Goal: Task Accomplishment & Management: Manage account settings

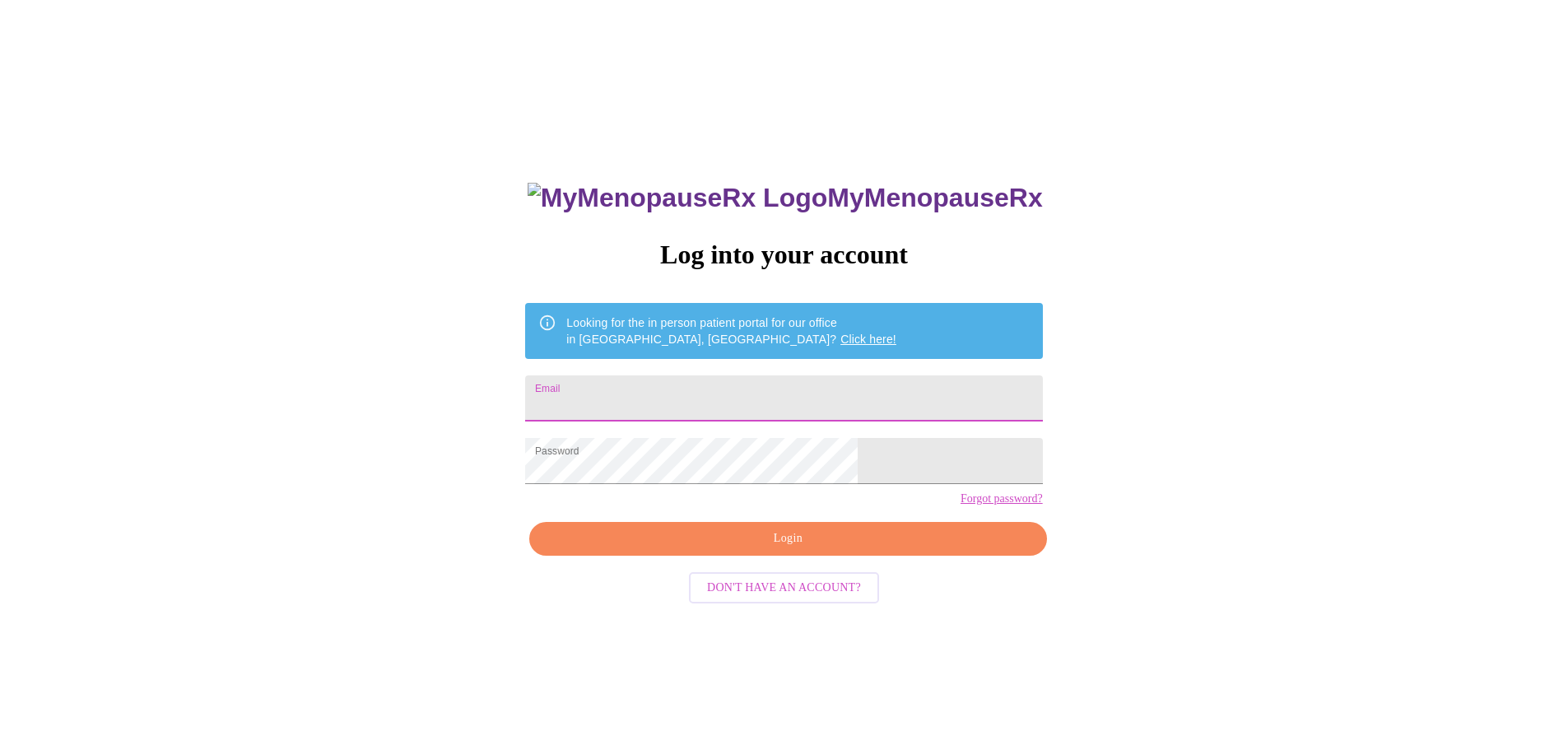
click at [702, 400] on input "Email" at bounding box center [783, 398] width 516 height 46
click at [813, 549] on span "Login" at bounding box center [788, 539] width 479 height 20
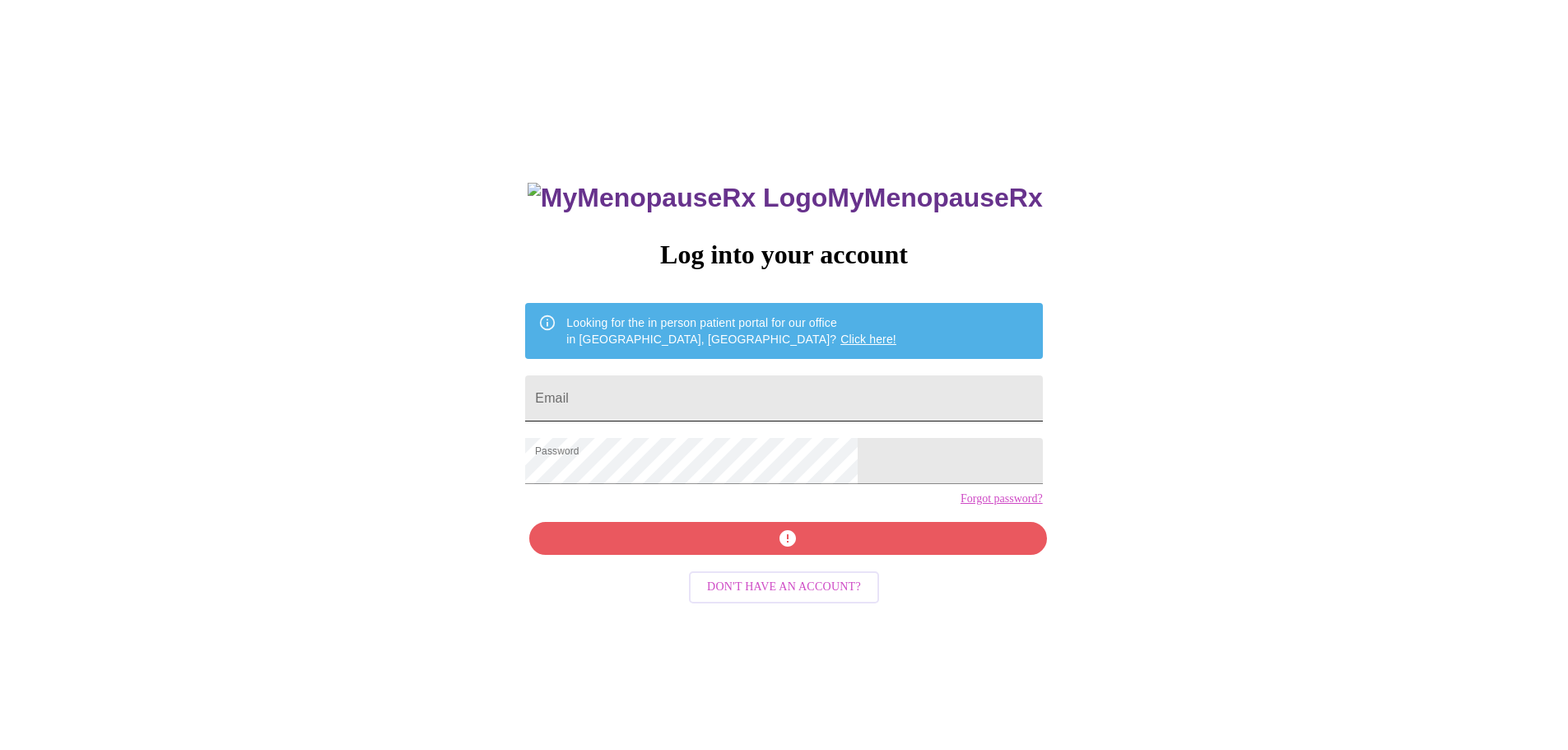
click at [703, 389] on input "Email" at bounding box center [783, 398] width 516 height 46
type input "christenhughes@hotmail.com"
click at [813, 565] on div "MyMenopauseRx Log into your account Looking for the in person patient portal fo…" at bounding box center [784, 531] width 550 height 750
click at [793, 554] on div "MyMenopauseRx Log into your account Looking for the in person patient portal fo…" at bounding box center [784, 531] width 550 height 750
drag, startPoint x: 1188, startPoint y: 462, endPoint x: 1197, endPoint y: 457, distance: 10.3
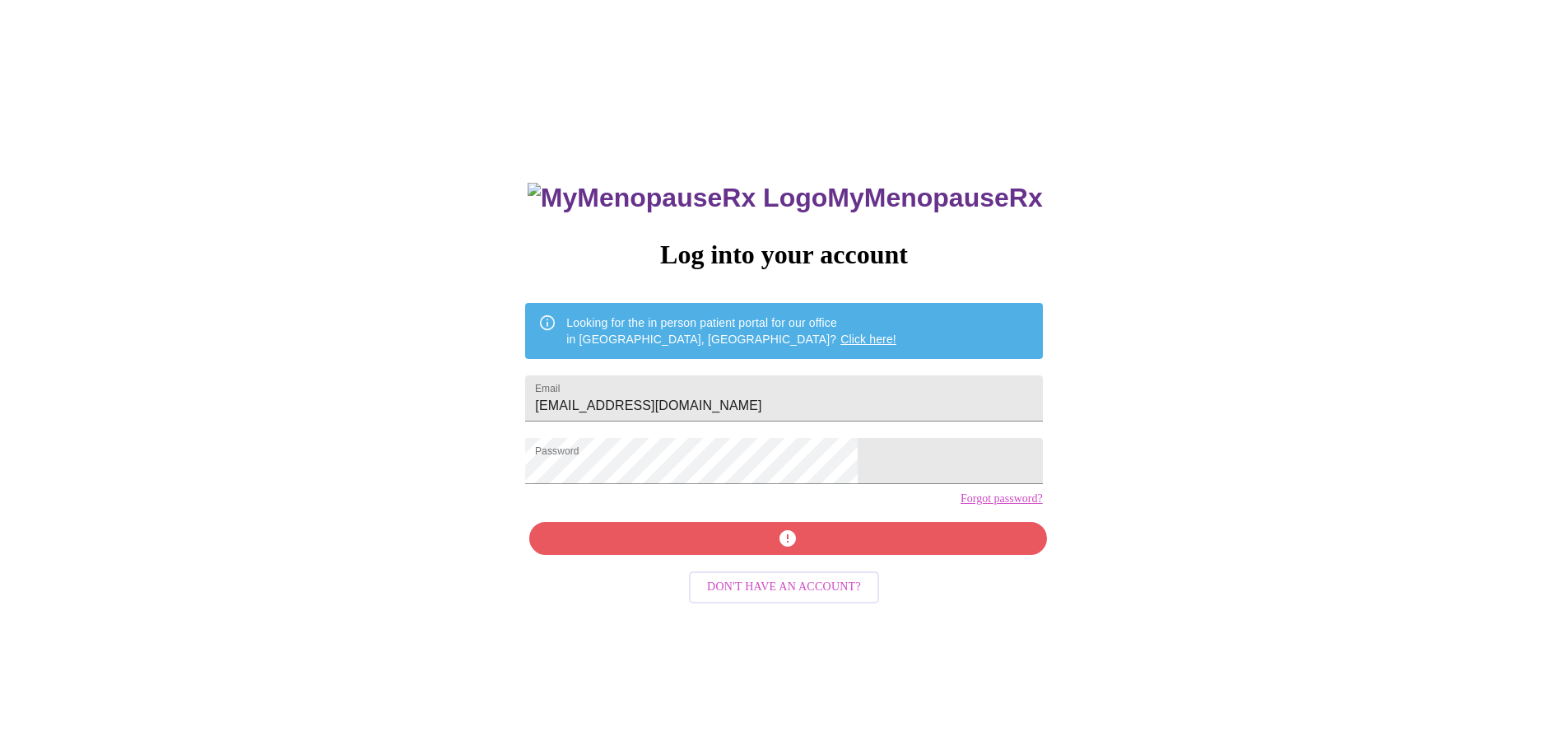
click at [1197, 457] on div "MyMenopauseRx Log into your account Looking for the in person patient portal fo…" at bounding box center [784, 456] width 1555 height 900
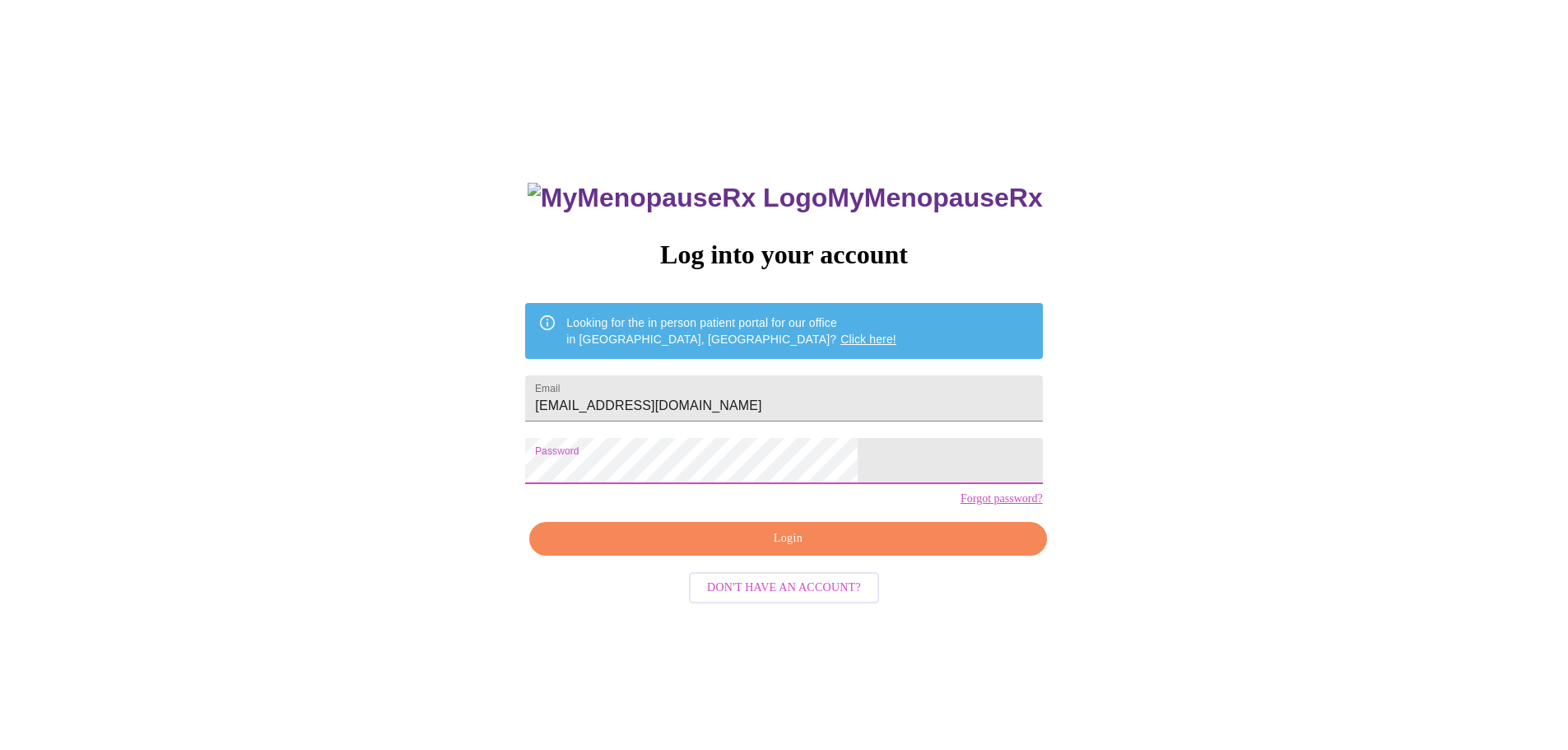
click at [1076, 519] on div "MyMenopauseRx Log into your account Looking for the in person patient portal fo…" at bounding box center [784, 456] width 1555 height 900
click at [782, 549] on span "Login" at bounding box center [788, 539] width 479 height 20
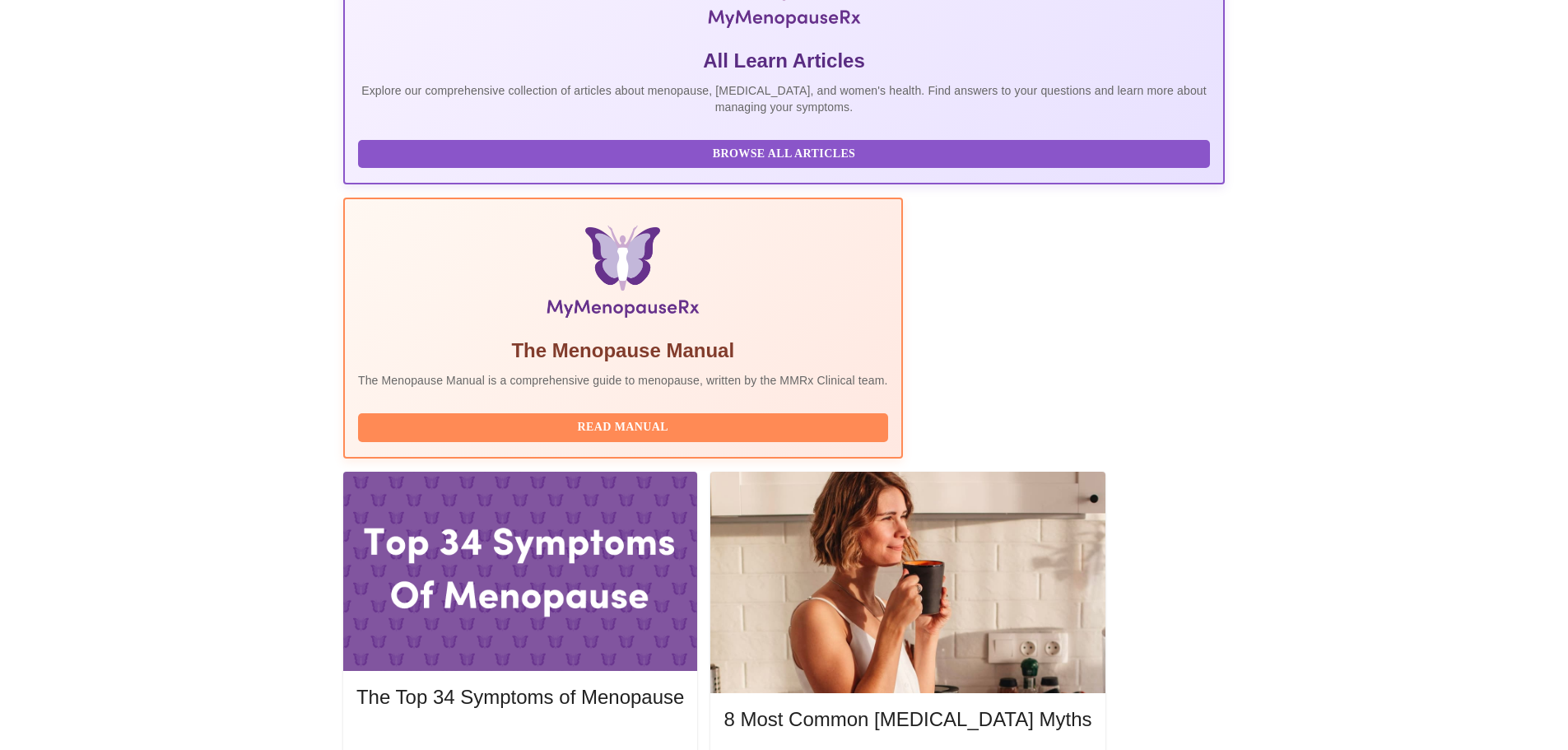
scroll to position [412, 0]
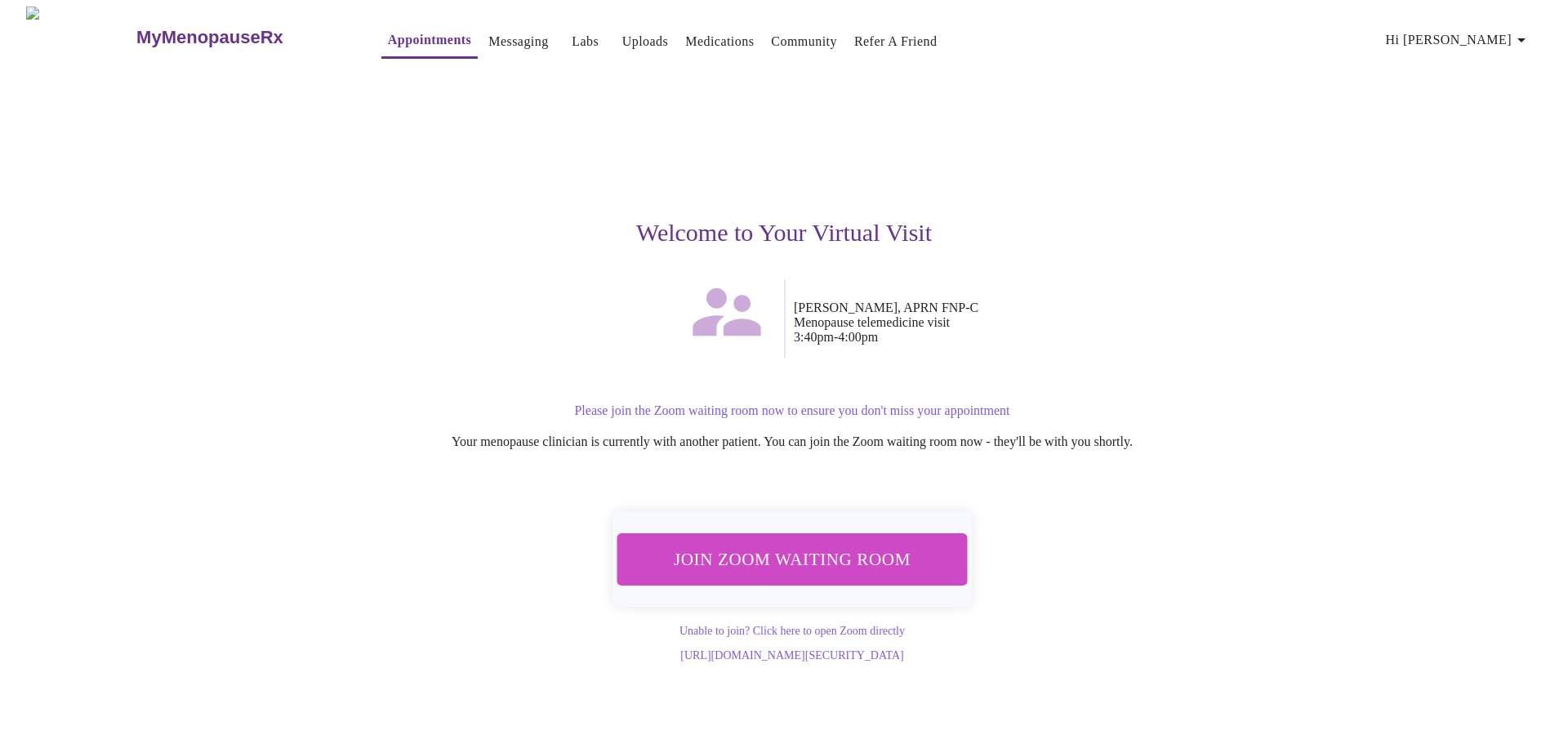
click at [852, 556] on span "Join Zoom Waiting Room" at bounding box center [792, 558] width 307 height 30
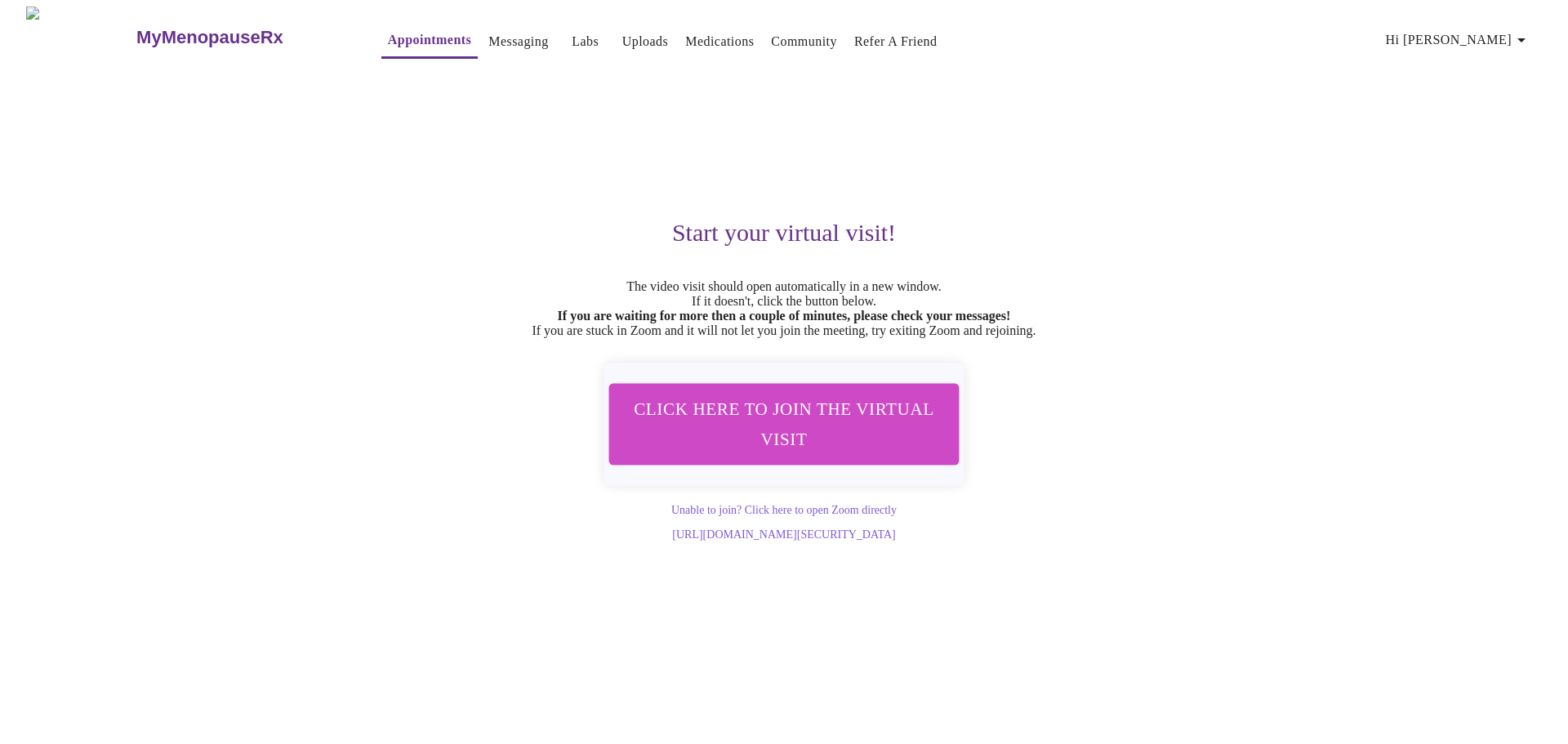
click at [1519, 34] on icon "button" at bounding box center [1521, 39] width 19 height 19
click at [1487, 130] on li "Log out" at bounding box center [1494, 122] width 75 height 29
